Goal: Navigation & Orientation: Find specific page/section

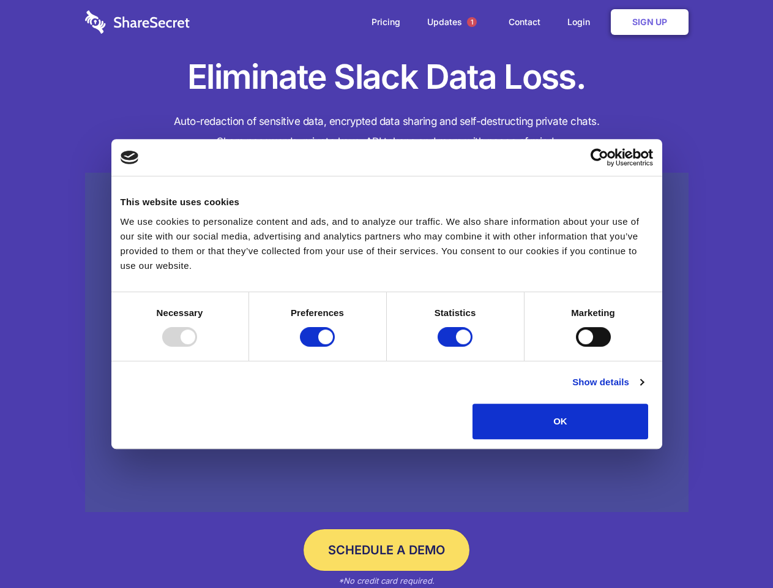
click at [197, 347] on div at bounding box center [179, 337] width 35 height 20
click at [335, 347] on input "Preferences" at bounding box center [317, 337] width 35 height 20
checkbox input "false"
click at [457, 347] on input "Statistics" at bounding box center [455, 337] width 35 height 20
checkbox input "false"
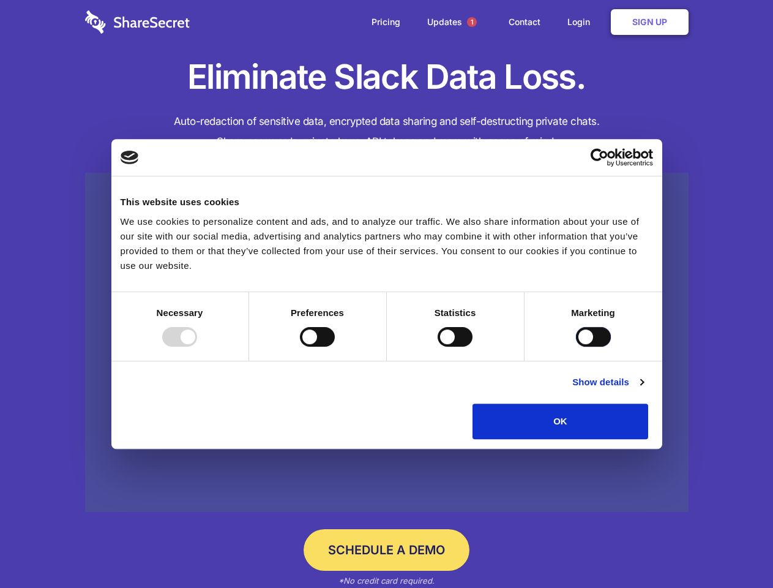
click at [576, 347] on input "Marketing" at bounding box center [593, 337] width 35 height 20
checkbox input "true"
click at [644, 389] on link "Show details" at bounding box center [608, 382] width 71 height 15
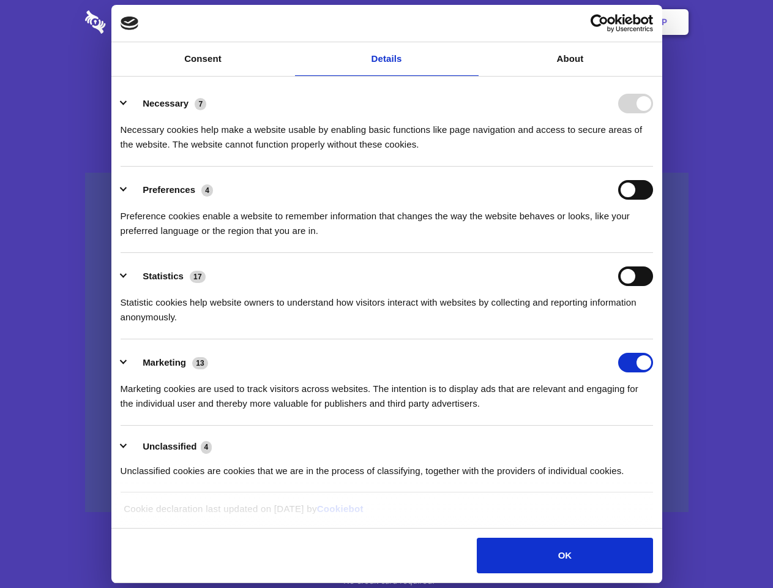
click at [653, 167] on li "Necessary 7 Necessary cookies help make a website usable by enabling basic func…" at bounding box center [387, 123] width 533 height 86
click at [471, 22] on span "1" at bounding box center [472, 22] width 10 height 10
